Goal: Information Seeking & Learning: Learn about a topic

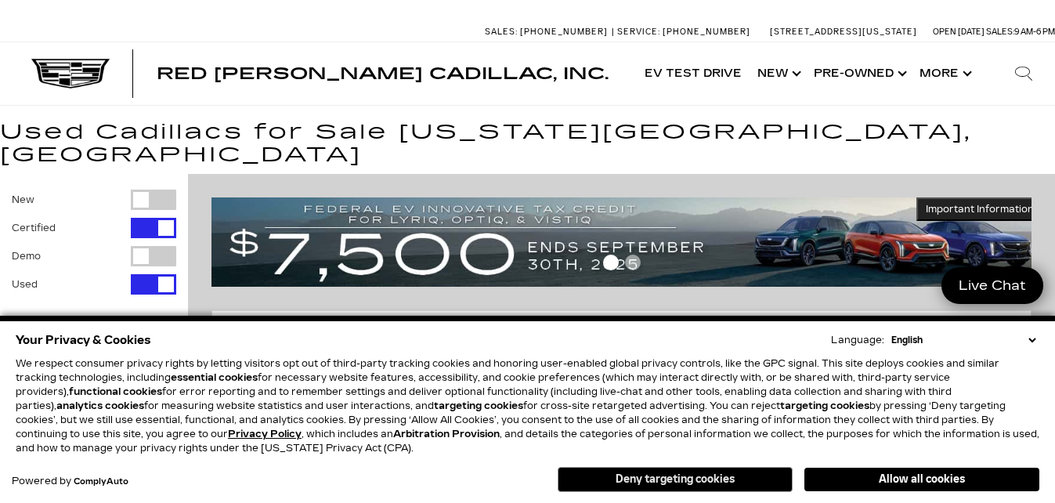
click at [695, 475] on button "Deny targeting cookies" at bounding box center [675, 479] width 235 height 25
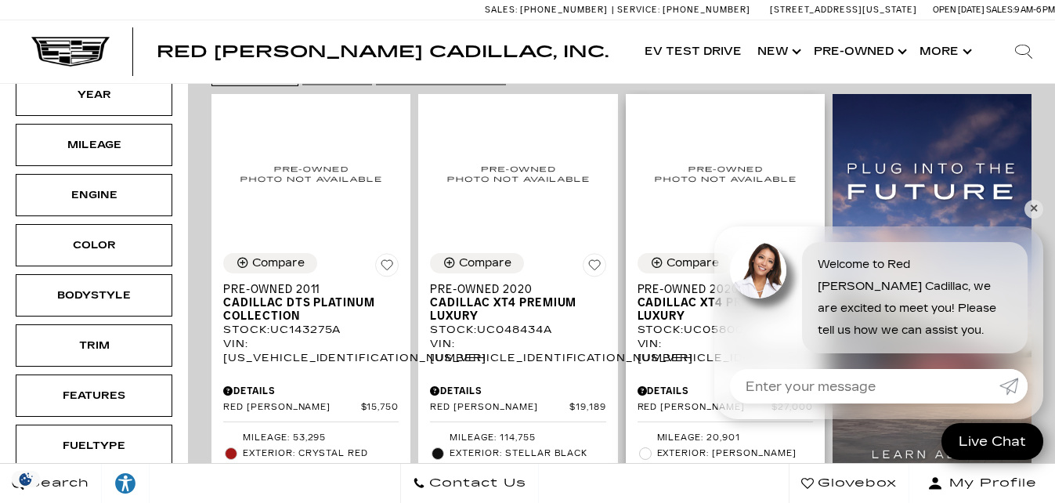
scroll to position [470, 0]
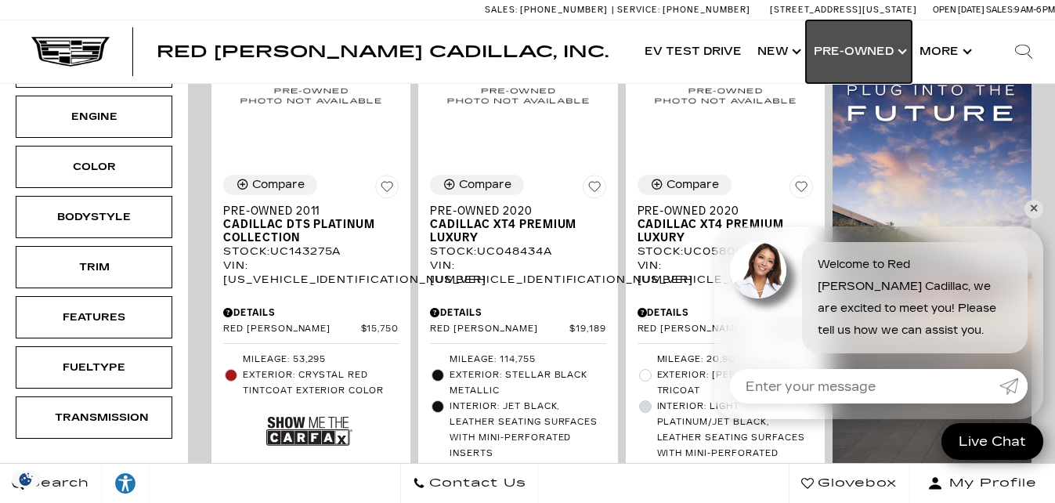
click at [854, 49] on link "Show Pre-Owned" at bounding box center [859, 51] width 106 height 63
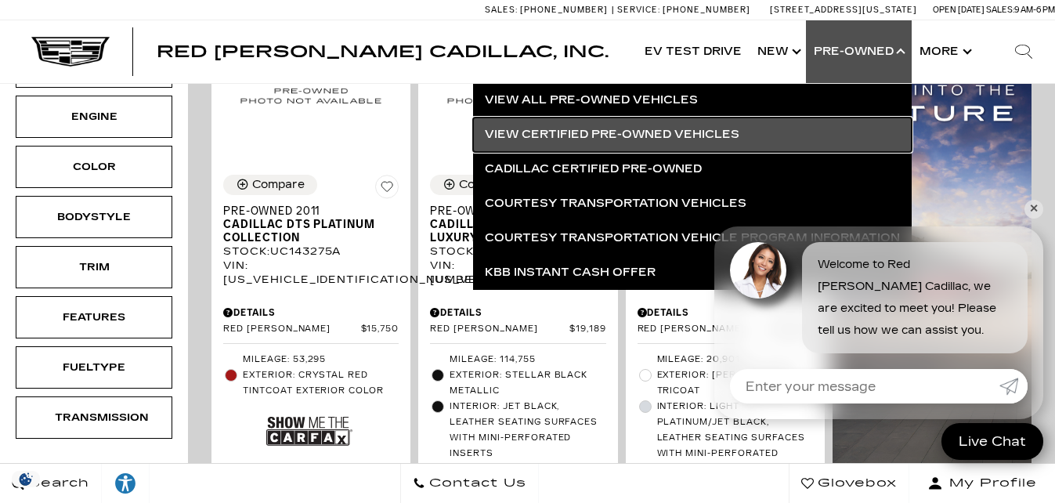
click at [684, 136] on link "View Certified Pre-Owned Vehicles" at bounding box center [692, 134] width 439 height 34
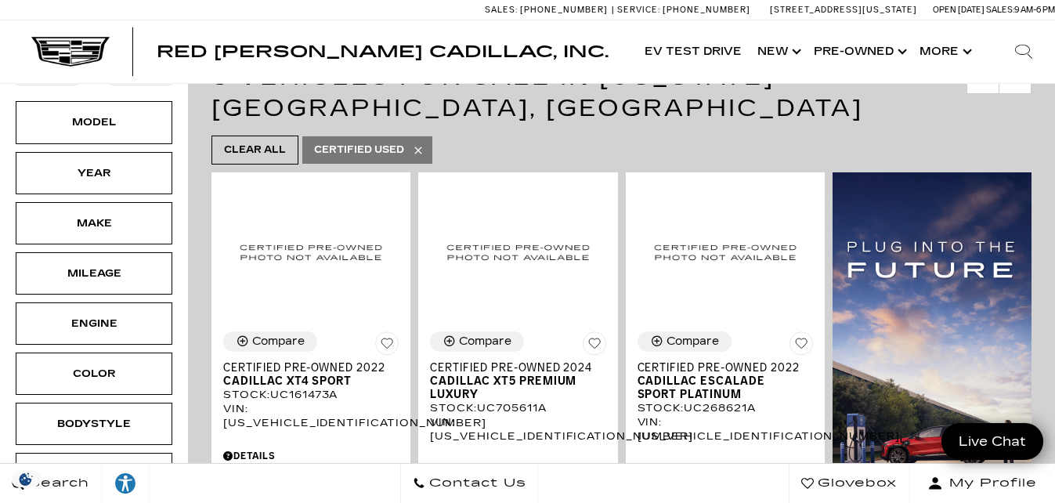
scroll to position [235, 0]
